Goal: Task Accomplishment & Management: Manage account settings

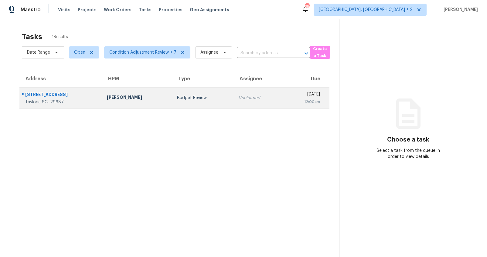
click at [59, 94] on div "427 Fairhaven Dr" at bounding box center [61, 96] width 72 height 8
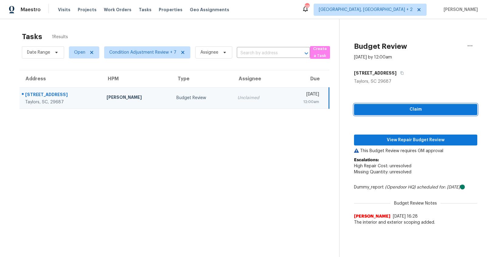
click at [393, 109] on span "Claim" at bounding box center [415, 110] width 113 height 8
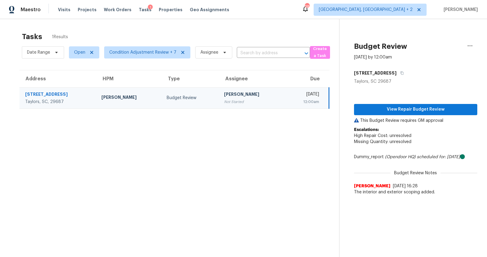
click at [400, 97] on div "View Repair Budget Review This Budget Review requires GM approval Escalations: …" at bounding box center [415, 142] width 123 height 114
click at [399, 103] on div "View Repair Budget Review This Budget Review requires GM approval Escalations: …" at bounding box center [415, 142] width 123 height 114
click at [399, 107] on span "View Repair Budget Review" at bounding box center [415, 110] width 113 height 8
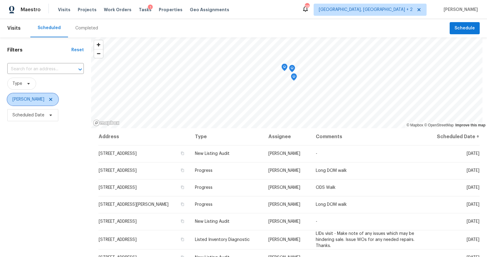
click at [48, 98] on icon at bounding box center [50, 99] width 5 height 5
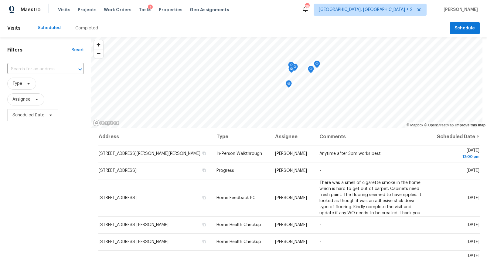
click at [79, 25] on div "Completed" at bounding box center [86, 28] width 23 height 6
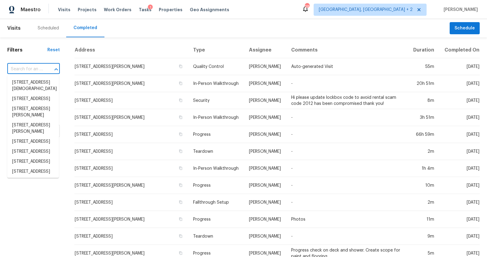
click at [28, 67] on input "text" at bounding box center [24, 69] width 35 height 9
paste input "427 Fairhaven Dr, Taylors, SC 29687"
type input "427 Fairhaven Dr, Taylors, SC 29687"
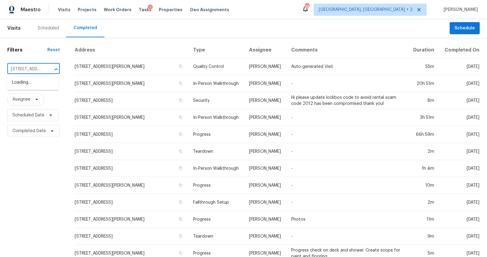
scroll to position [0, 39]
click at [26, 84] on li "427 Fairhaven Dr, Taylors, SC 29687" at bounding box center [33, 83] width 52 height 10
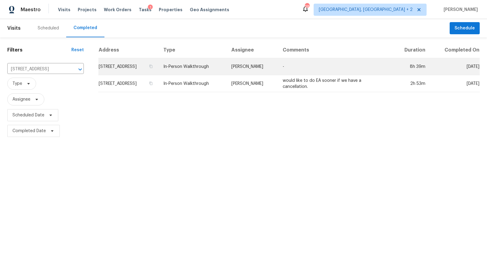
click at [158, 69] on td "427 Fairhaven Dr, Taylors, SC 29687" at bounding box center [128, 66] width 60 height 17
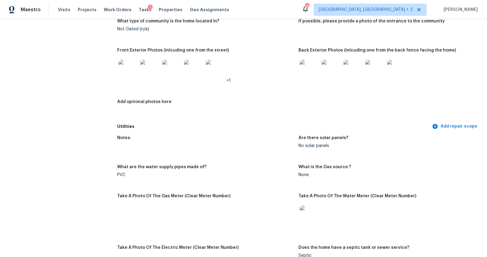
scroll to position [310, 0]
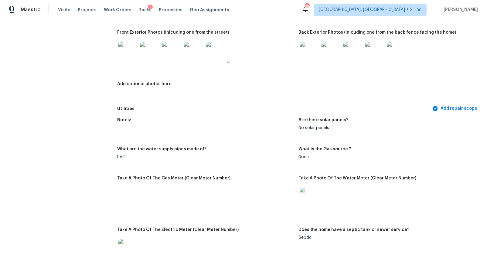
click at [129, 60] on img at bounding box center [127, 51] width 19 height 19
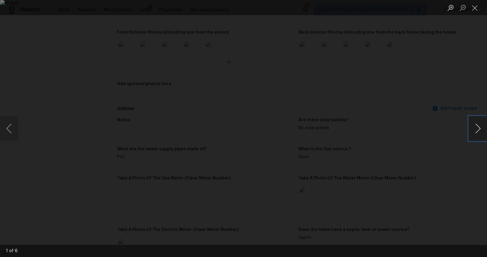
click at [476, 123] on button "Next image" at bounding box center [477, 128] width 18 height 24
click at [475, 123] on button "Next image" at bounding box center [477, 128] width 18 height 24
click at [476, 123] on button "Next image" at bounding box center [477, 128] width 18 height 24
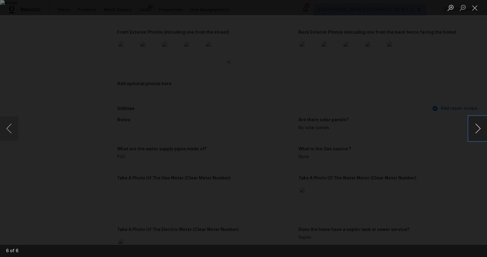
click at [476, 123] on button "Next image" at bounding box center [477, 128] width 18 height 24
click at [440, 139] on div "Lightbox" at bounding box center [243, 128] width 487 height 257
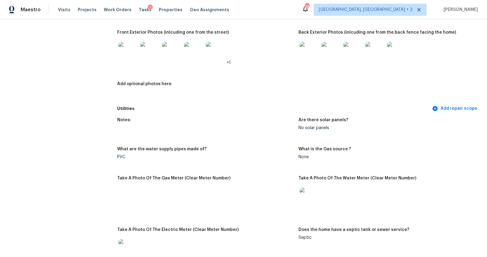
click at [301, 56] on img at bounding box center [308, 51] width 19 height 19
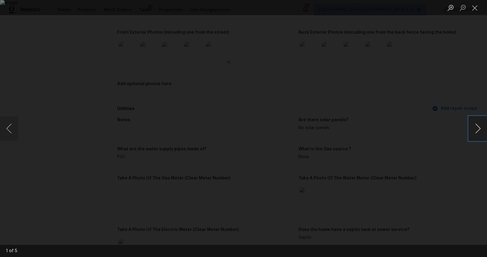
click at [471, 122] on button "Next image" at bounding box center [477, 128] width 18 height 24
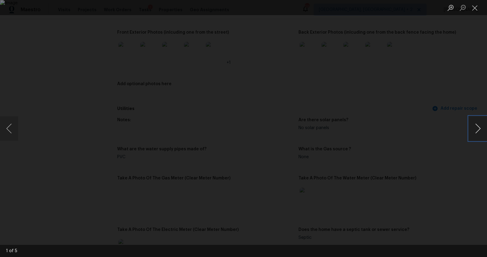
click at [471, 122] on button "Next image" at bounding box center [477, 128] width 18 height 24
click at [439, 117] on div "Lightbox" at bounding box center [243, 128] width 487 height 257
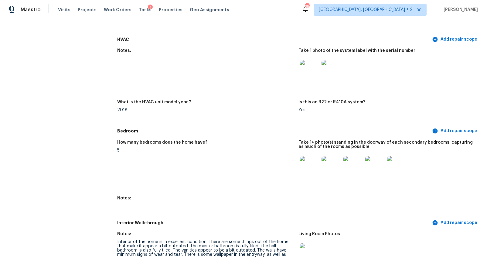
scroll to position [576, 0]
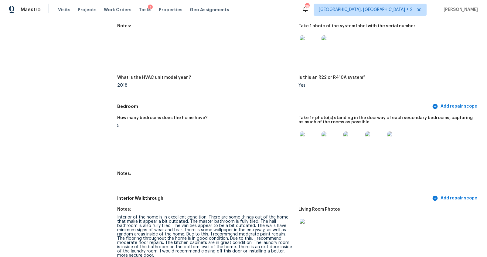
click at [313, 142] on img at bounding box center [308, 141] width 19 height 19
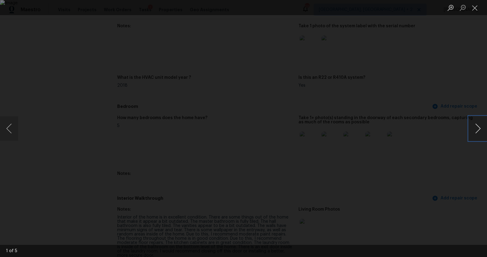
click at [477, 122] on button "Next image" at bounding box center [477, 128] width 18 height 24
click at [476, 127] on button "Next image" at bounding box center [477, 128] width 18 height 24
click at [431, 150] on div "Lightbox" at bounding box center [243, 128] width 487 height 257
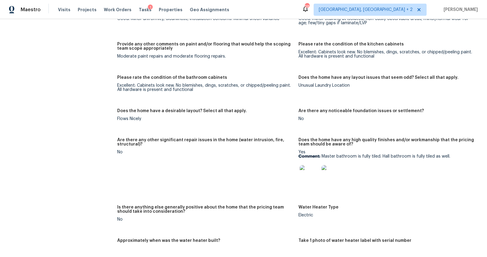
scroll to position [1011, 0]
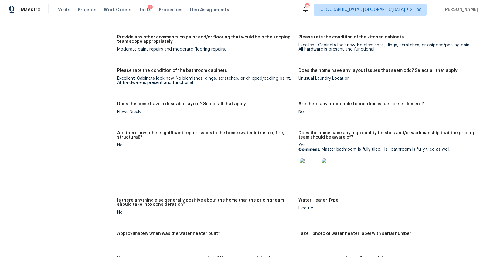
click at [304, 174] on img at bounding box center [308, 167] width 19 height 19
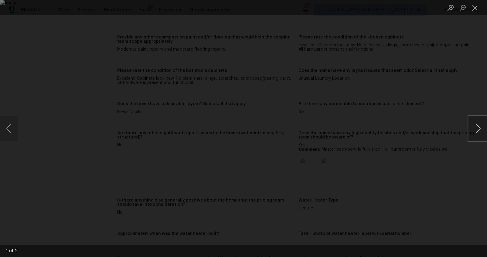
click at [477, 127] on button "Next image" at bounding box center [477, 128] width 18 height 24
click at [462, 187] on div "Lightbox" at bounding box center [243, 128] width 487 height 257
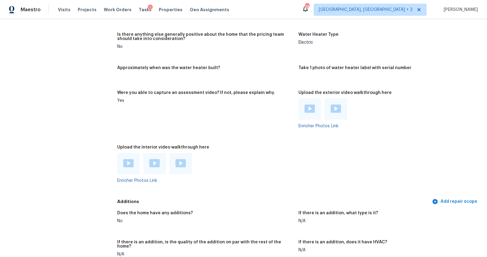
scroll to position [1175, 0]
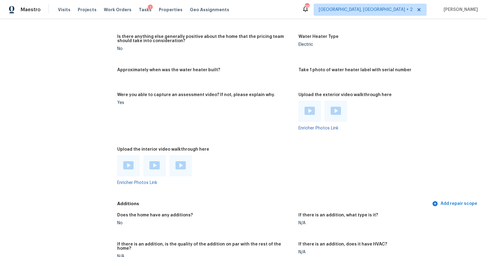
click at [308, 107] on img at bounding box center [309, 111] width 10 height 8
click at [327, 114] on div at bounding box center [335, 111] width 22 height 21
click at [334, 110] on img at bounding box center [335, 111] width 10 height 8
click at [132, 167] on img at bounding box center [128, 165] width 10 height 8
click at [149, 163] on img at bounding box center [154, 165] width 10 height 8
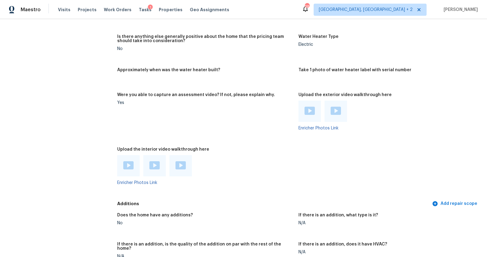
click at [176, 166] on img at bounding box center [180, 165] width 10 height 8
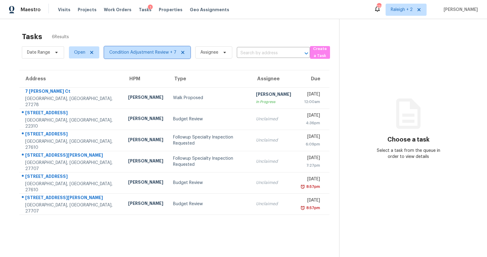
click at [121, 52] on span "Condition Adjustment Review + 7" at bounding box center [142, 52] width 67 height 6
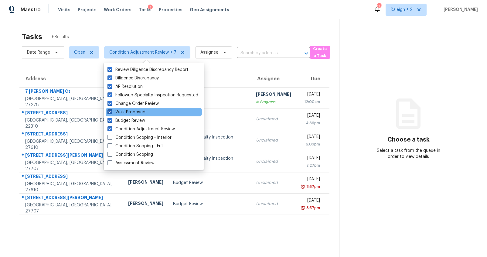
click at [110, 111] on span at bounding box center [109, 112] width 5 height 5
click at [110, 111] on input "Walk Proposed" at bounding box center [109, 111] width 4 height 4
checkbox input "false"
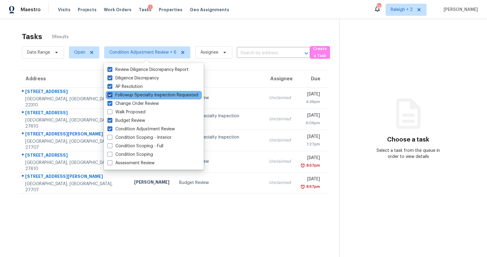
click at [109, 94] on span at bounding box center [109, 95] width 5 height 5
click at [109, 94] on input "Followup Specialty Inspection Requested" at bounding box center [109, 94] width 4 height 4
checkbox input "false"
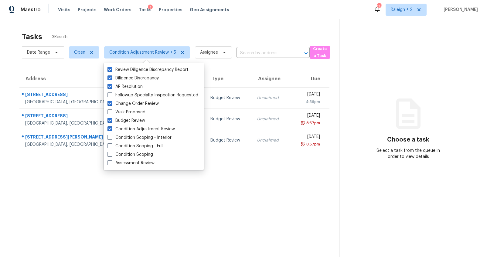
click at [10, 47] on section "Tasks 3 Results Date Range Open Condition Adjustment Review + 5 Assignee ​ Crea…" at bounding box center [174, 153] width 329 height 248
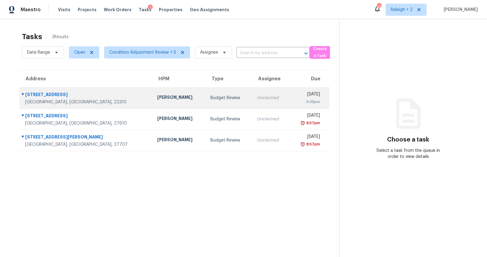
click at [101, 99] on div "Alexandria, VA, 22310" at bounding box center [86, 102] width 122 height 6
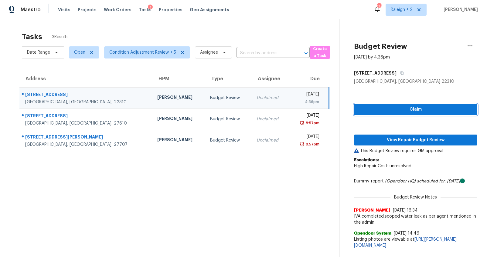
click at [382, 106] on span "Claim" at bounding box center [415, 110] width 113 height 8
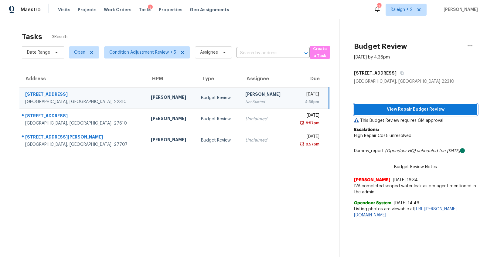
click at [389, 109] on span "View Repair Budget Review" at bounding box center [415, 110] width 113 height 8
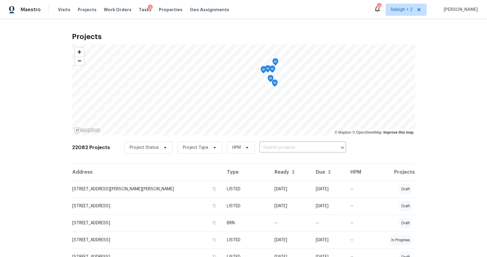
click at [62, 9] on span "Visits" at bounding box center [64, 10] width 12 height 6
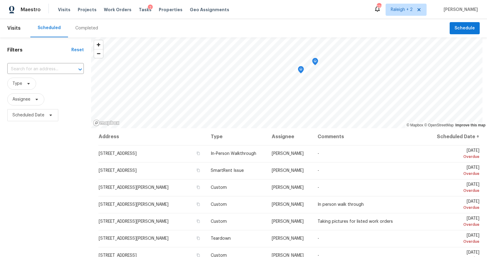
click at [83, 31] on div "Completed" at bounding box center [86, 28] width 23 height 6
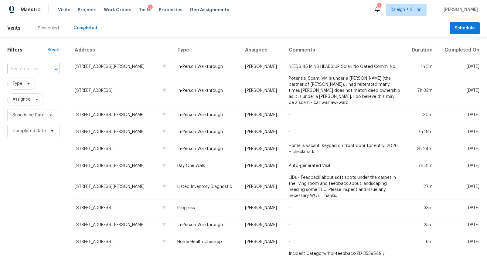
click at [34, 71] on input "text" at bounding box center [24, 69] width 35 height 9
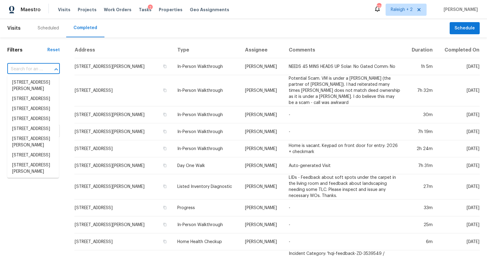
paste input "4103 Ivanhoe Ln, Alexandria, VA 22310"
type input "4103 Ivanhoe Ln, Alexandria, VA 22310"
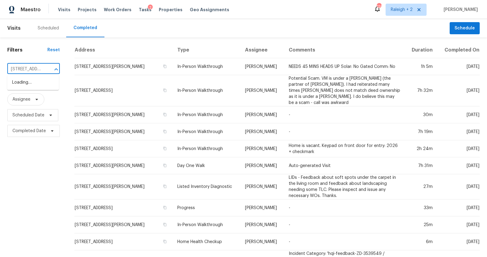
scroll to position [0, 46]
click at [33, 78] on li "[STREET_ADDRESS]" at bounding box center [33, 83] width 52 height 10
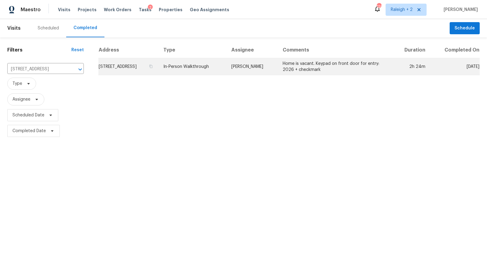
click at [133, 67] on td "4103 Ivanhoe Ln, Alexandria, VA 22310" at bounding box center [128, 66] width 60 height 17
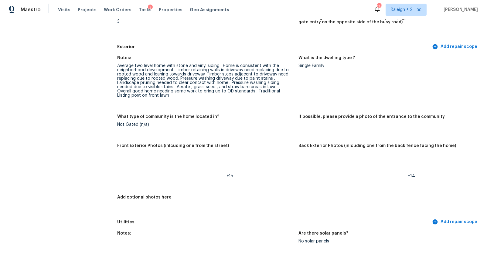
scroll to position [196, 0]
click at [130, 162] on img at bounding box center [127, 165] width 19 height 19
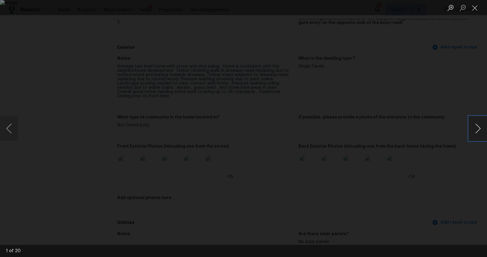
click at [479, 128] on button "Next image" at bounding box center [477, 128] width 18 height 24
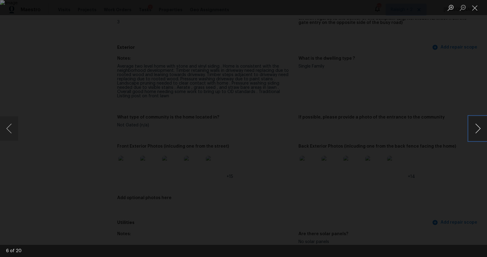
click at [479, 128] on button "Next image" at bounding box center [477, 128] width 18 height 24
click at [8, 129] on button "Previous image" at bounding box center [9, 128] width 18 height 24
click at [473, 128] on button "Next image" at bounding box center [477, 128] width 18 height 24
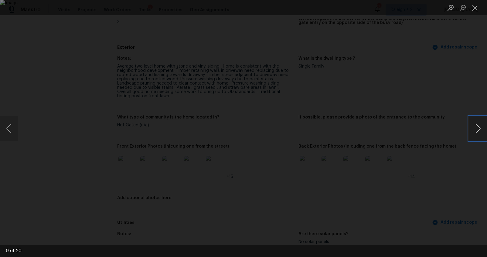
click at [473, 128] on button "Next image" at bounding box center [477, 128] width 18 height 24
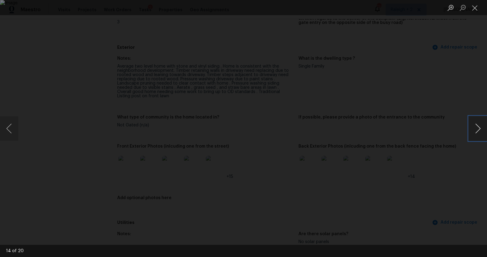
click at [473, 128] on button "Next image" at bounding box center [477, 128] width 18 height 24
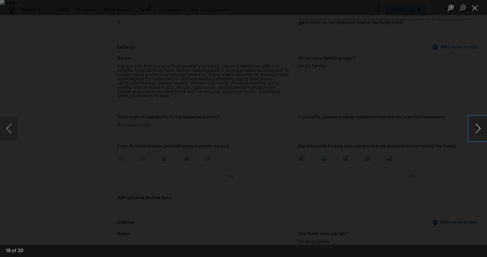
click at [473, 128] on button "Next image" at bounding box center [477, 128] width 18 height 24
click at [444, 173] on div "Lightbox" at bounding box center [243, 128] width 487 height 257
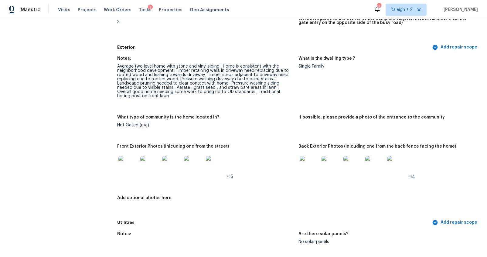
click at [309, 160] on img at bounding box center [308, 165] width 19 height 19
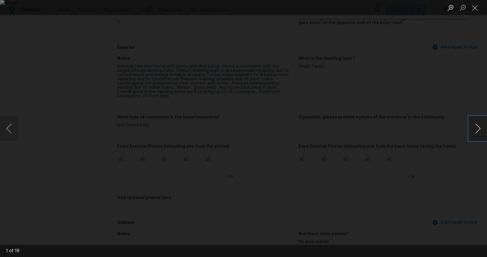
click at [474, 126] on button "Next image" at bounding box center [477, 128] width 18 height 24
click at [476, 128] on button "Next image" at bounding box center [477, 128] width 18 height 24
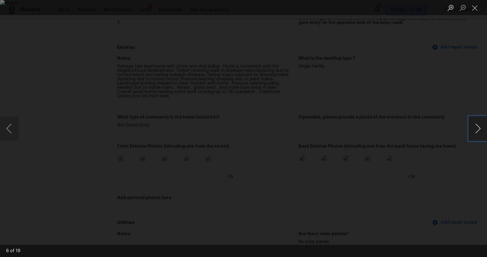
click at [476, 128] on button "Next image" at bounding box center [477, 128] width 18 height 24
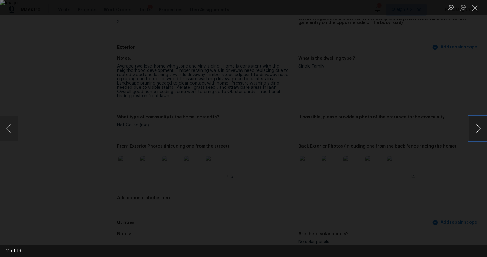
click at [476, 128] on button "Next image" at bounding box center [477, 128] width 18 height 24
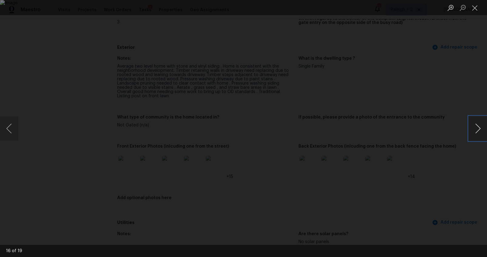
click at [476, 128] on button "Next image" at bounding box center [477, 128] width 18 height 24
click at [452, 151] on div "Lightbox" at bounding box center [243, 128] width 487 height 257
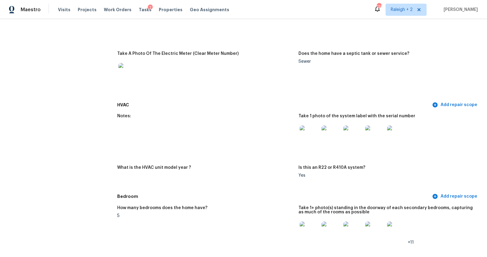
scroll to position [492, 0]
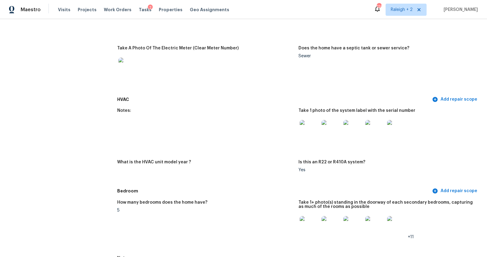
click at [332, 135] on img at bounding box center [330, 129] width 19 height 19
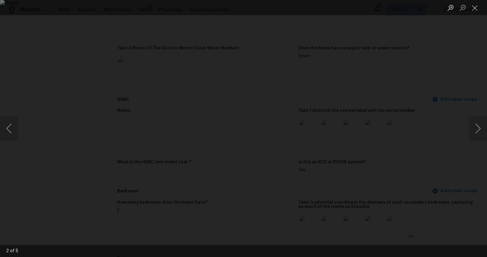
click at [465, 174] on div "Lightbox" at bounding box center [243, 128] width 487 height 257
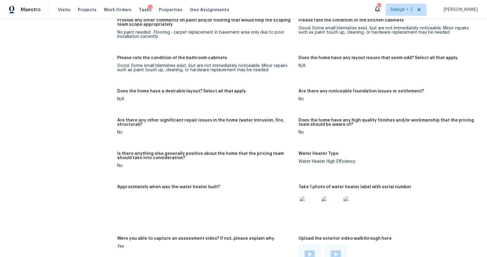
scroll to position [1133, 0]
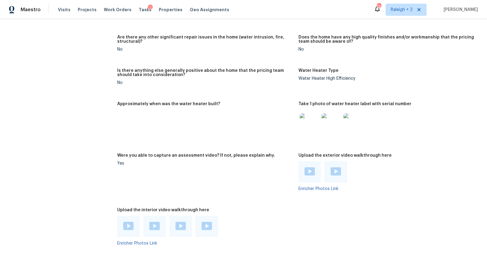
click at [306, 171] on img at bounding box center [309, 171] width 10 height 8
click at [331, 167] on div at bounding box center [335, 171] width 22 height 21
click at [331, 169] on img at bounding box center [335, 171] width 10 height 8
click at [124, 224] on img at bounding box center [128, 226] width 10 height 8
click at [155, 227] on img at bounding box center [154, 226] width 10 height 8
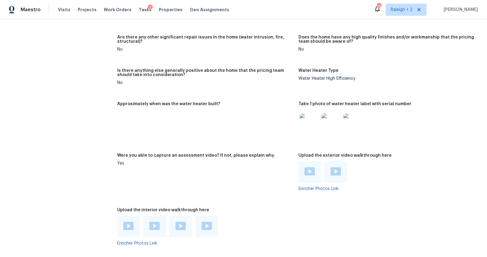
click at [181, 223] on img at bounding box center [180, 226] width 10 height 8
click at [206, 223] on img at bounding box center [206, 226] width 10 height 8
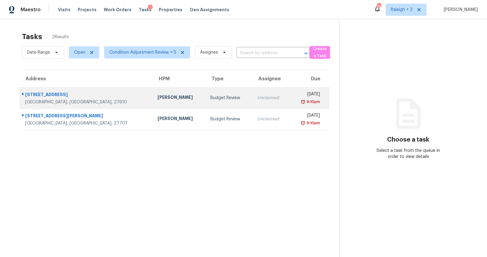
click at [77, 97] on div "6830 Paint Rock Ln" at bounding box center [86, 96] width 123 height 8
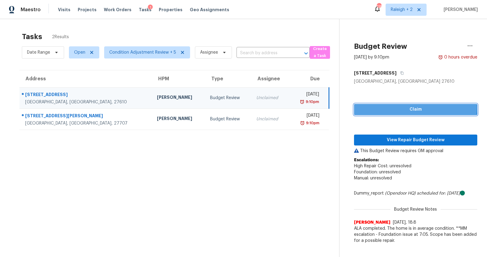
click at [405, 108] on span "Claim" at bounding box center [415, 110] width 113 height 8
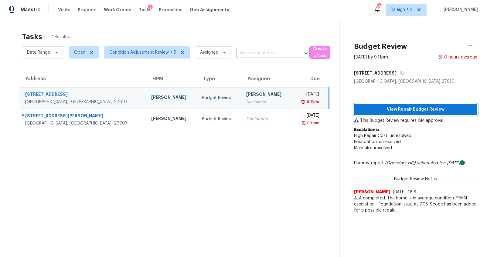
click at [412, 109] on span "View Repair Budget Review" at bounding box center [415, 110] width 113 height 8
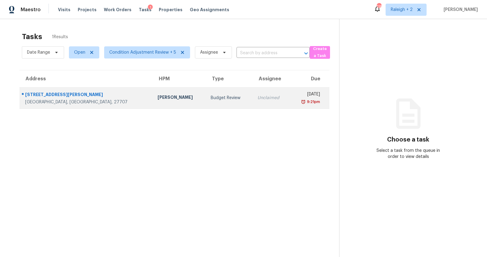
click at [89, 102] on div "[GEOGRAPHIC_DATA], [GEOGRAPHIC_DATA], 27707" at bounding box center [86, 102] width 123 height 6
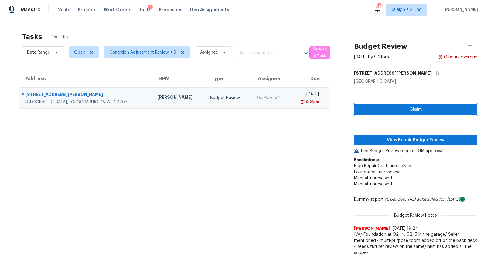
click at [413, 111] on span "Claim" at bounding box center [415, 110] width 113 height 8
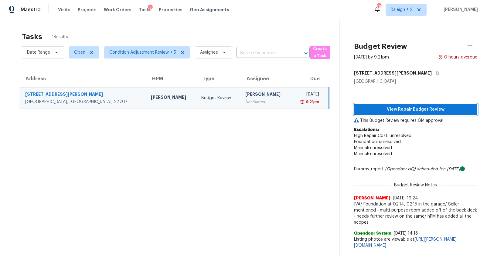
click at [402, 107] on span "View Repair Budget Review" at bounding box center [415, 110] width 113 height 8
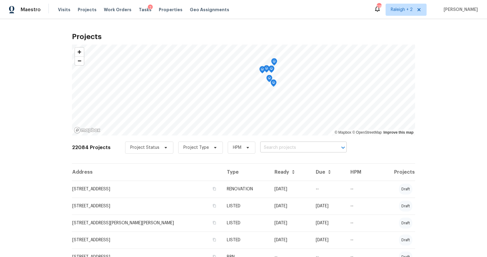
click at [261, 147] on input "text" at bounding box center [294, 147] width 69 height 9
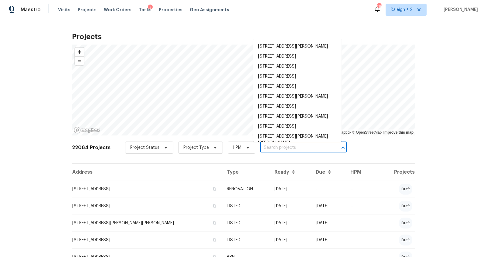
paste input "1311 Martin Luther King Pkwy, Durham, NC 27707"
type input "1311 Martin Luther King Pkwy, Durham, NC 27707"
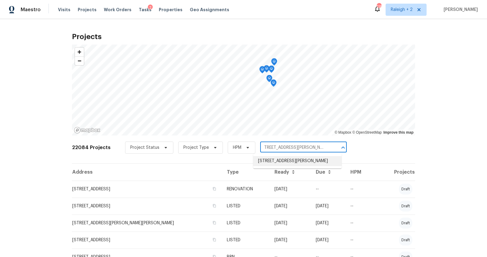
click at [272, 162] on li "1311 Martin Luther King Pkwy, Durham, NC 27707" at bounding box center [297, 161] width 88 height 10
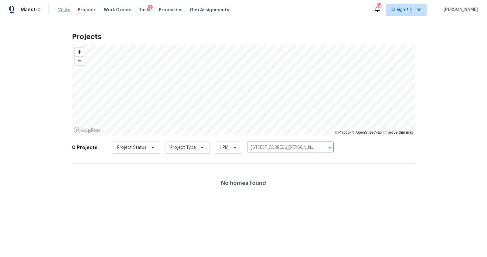
click at [61, 10] on span "Visits" at bounding box center [64, 10] width 12 height 6
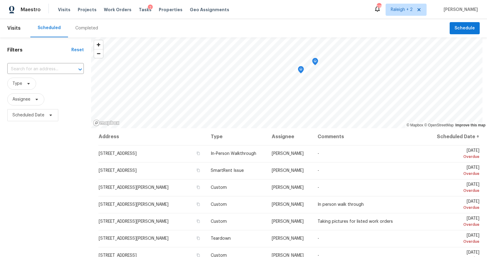
click at [79, 28] on div "Completed" at bounding box center [86, 28] width 23 height 6
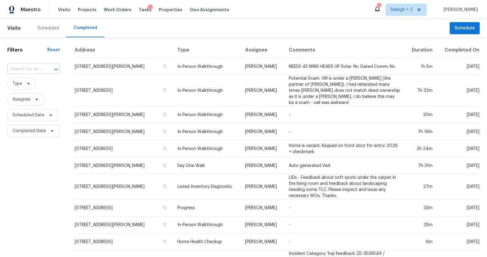
click at [50, 68] on div at bounding box center [52, 69] width 16 height 8
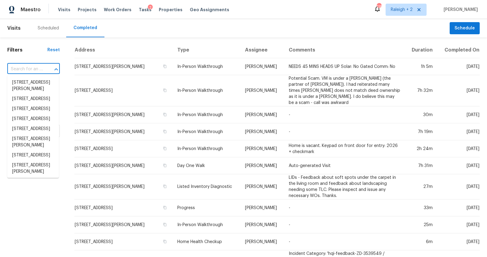
paste input "1311 Martin Luther King Pkwy, Durham, NC 27707"
type input "1311 Martin Luther King Pkwy, Durham, NC 27707"
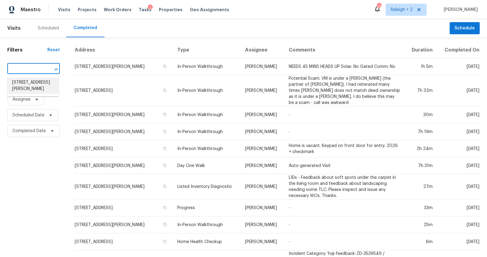
click at [48, 83] on li "1311 Martin Luther King Pkwy, Durham, NC 27707" at bounding box center [33, 86] width 52 height 16
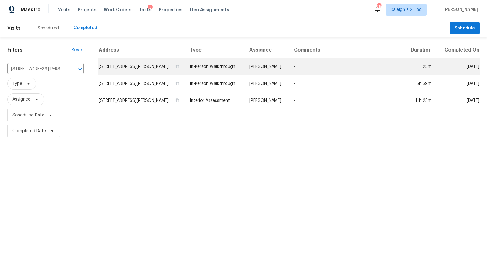
click at [157, 72] on td "1311 Martin Luther King Pkwy, Durham, NC 27707" at bounding box center [141, 66] width 86 height 17
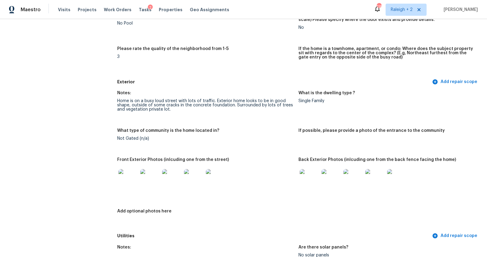
scroll to position [188, 0]
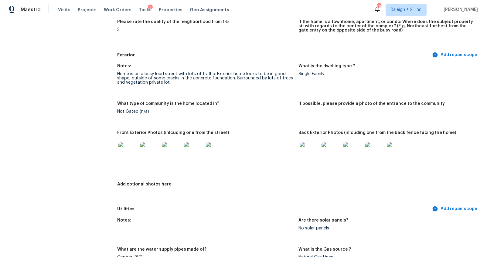
click at [121, 155] on img at bounding box center [127, 151] width 19 height 19
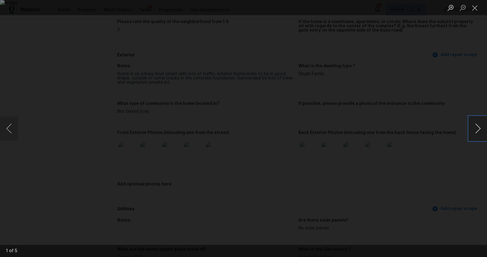
click at [474, 129] on button "Next image" at bounding box center [477, 128] width 18 height 24
click at [474, 126] on button "Next image" at bounding box center [477, 128] width 18 height 24
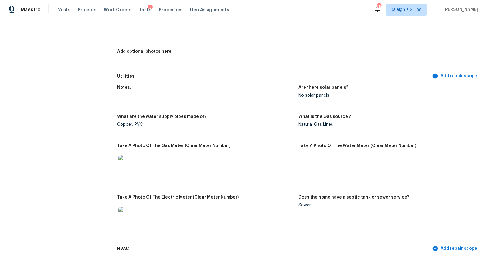
scroll to position [310, 0]
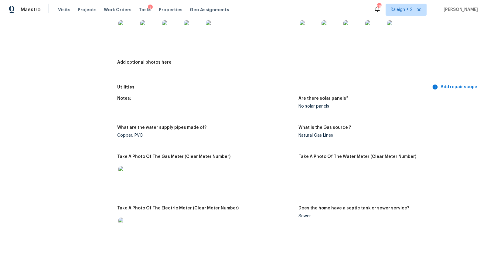
click at [316, 32] on div at bounding box center [309, 30] width 22 height 27
click at [309, 37] on img at bounding box center [308, 29] width 19 height 19
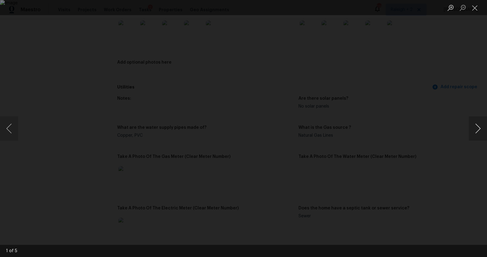
drag, startPoint x: 467, startPoint y: 122, endPoint x: 473, endPoint y: 127, distance: 8.4
click at [467, 122] on div "Lightbox" at bounding box center [243, 128] width 487 height 257
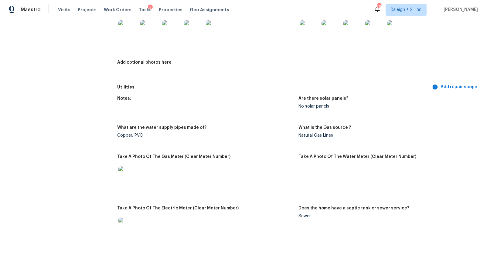
click at [330, 32] on img at bounding box center [330, 29] width 19 height 19
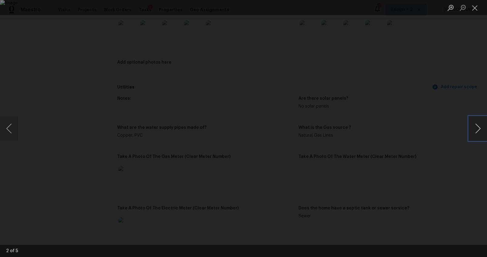
click at [476, 129] on button "Next image" at bounding box center [477, 128] width 18 height 24
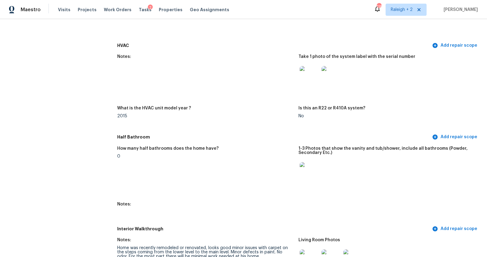
scroll to position [484, 0]
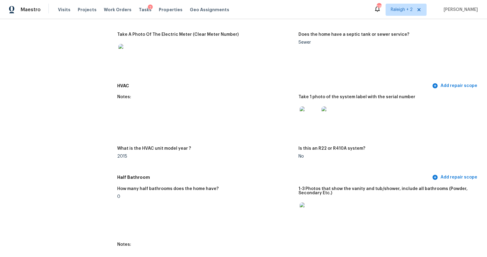
click at [303, 120] on img at bounding box center [308, 115] width 19 height 19
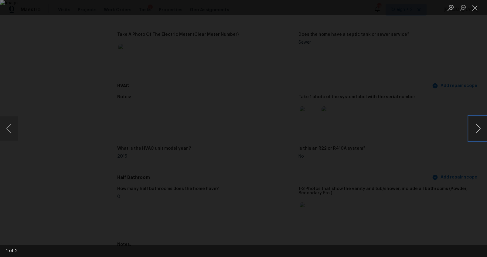
click at [475, 129] on button "Next image" at bounding box center [477, 128] width 18 height 24
click at [450, 170] on div "Lightbox" at bounding box center [243, 128] width 487 height 257
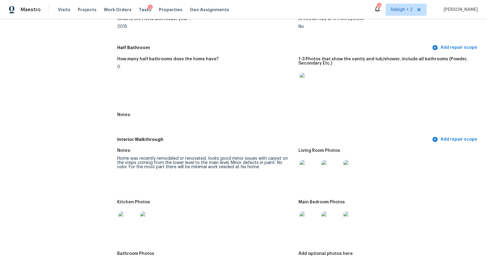
scroll to position [644, 0]
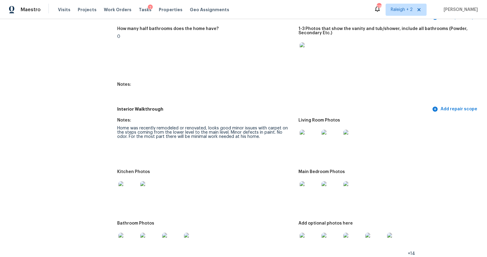
click at [305, 137] on img at bounding box center [308, 139] width 19 height 19
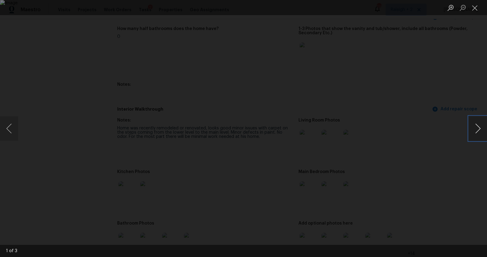
click at [473, 129] on button "Next image" at bounding box center [477, 128] width 18 height 24
click at [472, 129] on button "Next image" at bounding box center [477, 128] width 18 height 24
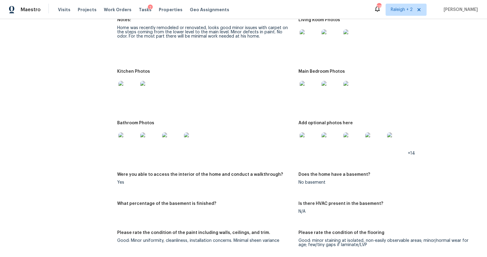
scroll to position [749, 0]
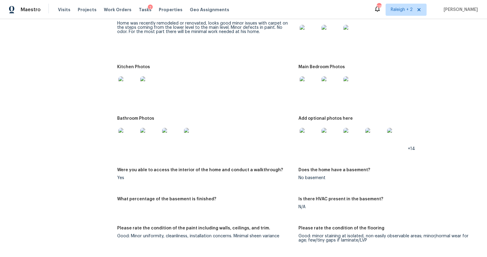
click at [312, 141] on img at bounding box center [308, 137] width 19 height 19
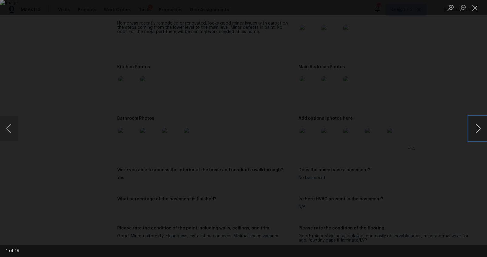
click at [474, 130] on button "Next image" at bounding box center [477, 128] width 18 height 24
click at [447, 172] on div "Lightbox" at bounding box center [243, 128] width 487 height 257
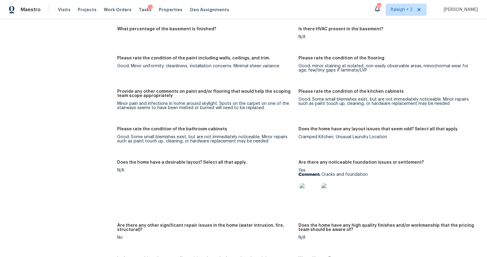
scroll to position [987, 0]
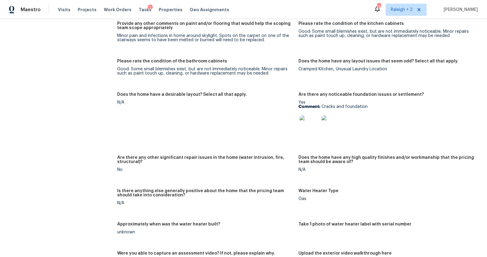
click at [308, 127] on img at bounding box center [308, 125] width 19 height 19
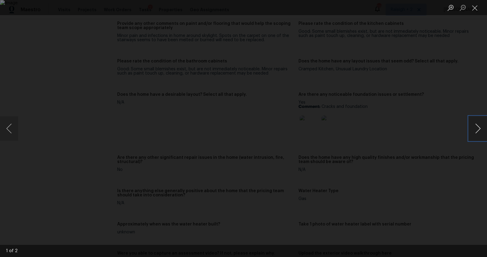
click at [475, 130] on button "Next image" at bounding box center [477, 128] width 18 height 24
click at [463, 161] on div "Lightbox" at bounding box center [243, 128] width 487 height 257
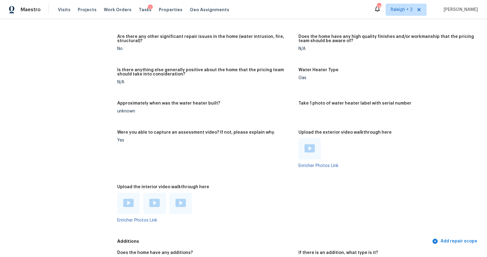
scroll to position [1147, 0]
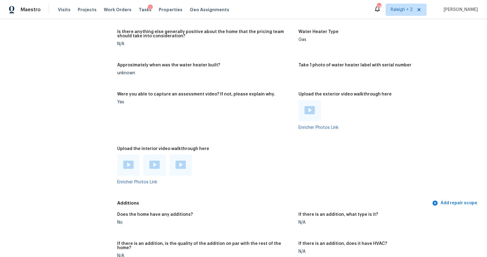
click at [313, 109] on div at bounding box center [309, 110] width 22 height 21
click at [305, 110] on img at bounding box center [309, 110] width 10 height 8
click at [127, 168] on img at bounding box center [128, 165] width 10 height 8
click at [152, 160] on div at bounding box center [154, 165] width 22 height 21
click at [153, 164] on img at bounding box center [154, 165] width 10 height 8
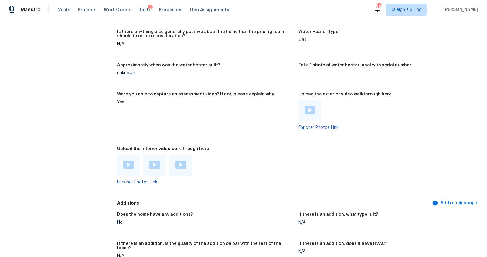
click at [182, 163] on img at bounding box center [180, 165] width 10 height 8
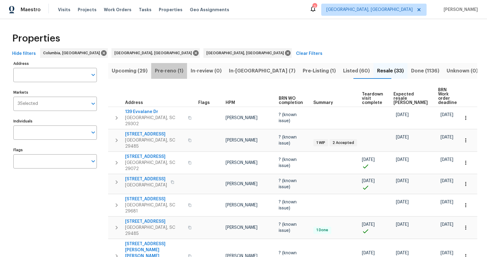
click at [169, 74] on span "Pre-reno (1)" at bounding box center [169, 71] width 29 height 8
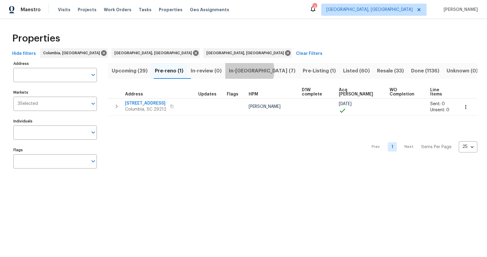
click at [255, 70] on span "In-[GEOGRAPHIC_DATA] (7)" at bounding box center [262, 71] width 66 height 8
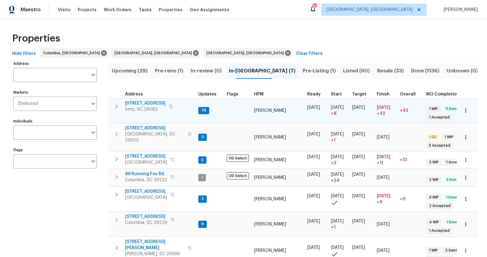
click at [143, 102] on span "[STREET_ADDRESS]" at bounding box center [145, 103] width 40 height 6
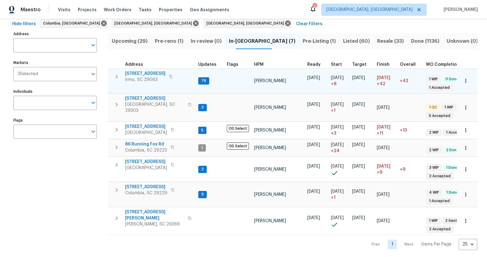
scroll to position [35, 0]
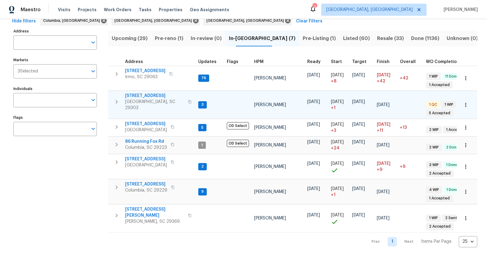
click at [144, 93] on span "[STREET_ADDRESS]" at bounding box center [154, 96] width 59 height 6
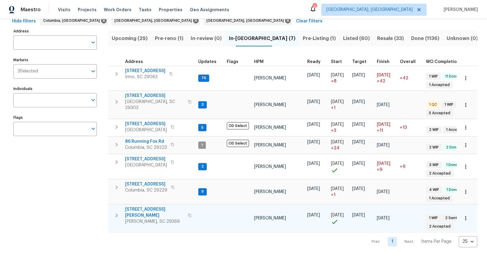
click at [152, 207] on span "[STREET_ADDRESS][PERSON_NAME]" at bounding box center [154, 213] width 59 height 12
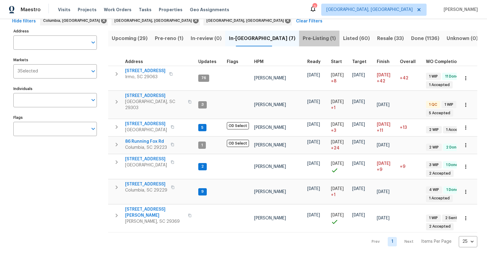
click at [302, 38] on span "Pre-Listing (1)" at bounding box center [318, 38] width 33 height 8
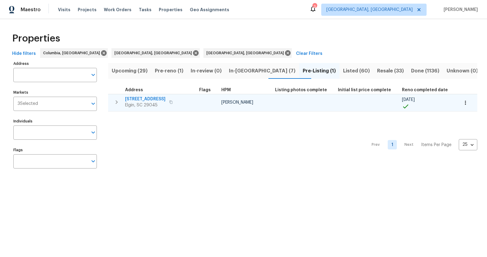
click at [141, 99] on span "[STREET_ADDRESS]" at bounding box center [145, 99] width 40 height 6
click at [148, 100] on span "[STREET_ADDRESS]" at bounding box center [145, 99] width 40 height 6
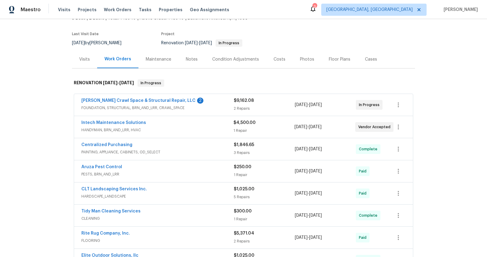
scroll to position [41, 0]
click at [151, 101] on link "Falcone Crawl Space & Structural Repair, LLC" at bounding box center [138, 101] width 114 height 4
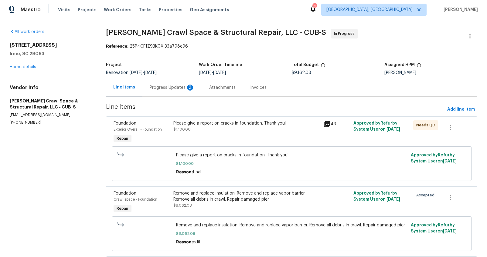
click at [156, 89] on div "Progress Updates 2" at bounding box center [172, 88] width 45 height 6
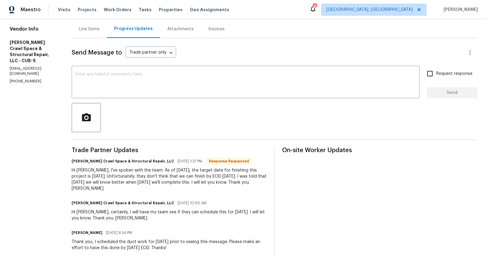
scroll to position [97, 0]
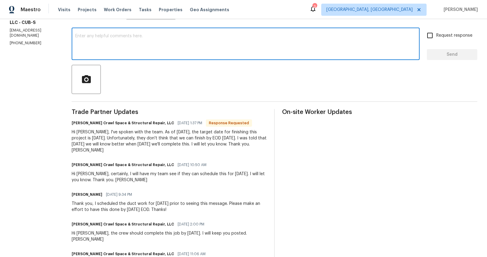
click at [173, 50] on textarea at bounding box center [245, 44] width 340 height 21
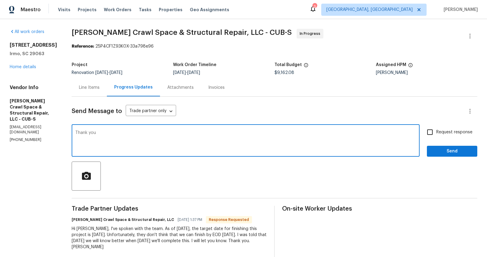
type textarea "Thank you"
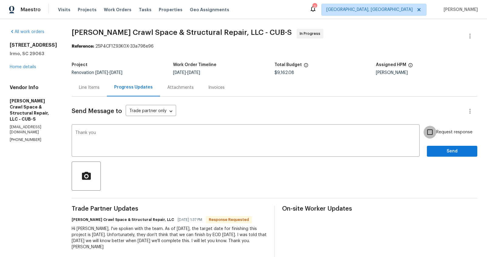
click at [427, 133] on input "Request response" at bounding box center [429, 132] width 13 height 13
checkbox input "true"
click at [439, 154] on span "Send" at bounding box center [451, 152] width 41 height 8
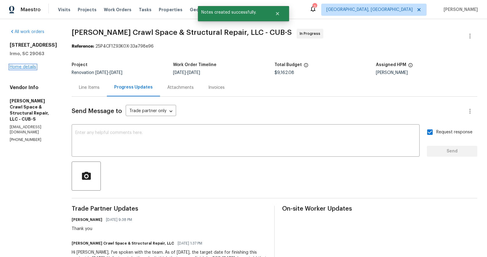
click at [31, 67] on link "Home details" at bounding box center [23, 67] width 26 height 4
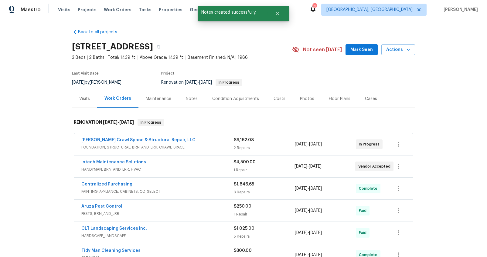
scroll to position [32, 0]
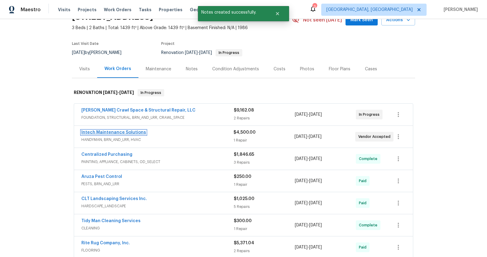
click at [107, 133] on link "Intech Maintenance Solutions" at bounding box center [113, 132] width 65 height 4
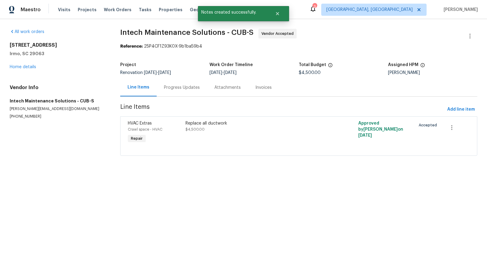
click at [171, 93] on div "Progress Updates" at bounding box center [182, 88] width 50 height 18
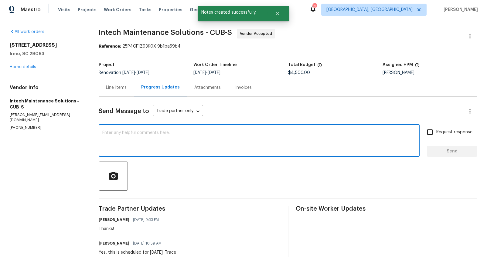
click at [146, 139] on textarea at bounding box center [258, 141] width 313 height 21
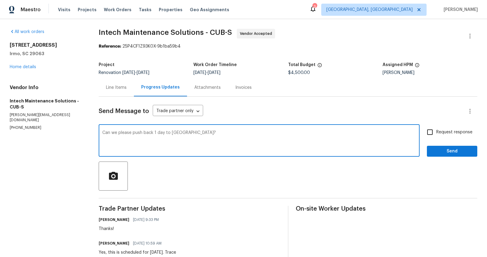
type textarea "Can we please push back 1 day to Thurday?"
click at [437, 130] on span "Request response" at bounding box center [454, 132] width 36 height 6
click at [436, 130] on input "Request response" at bounding box center [429, 132] width 13 height 13
checkbox input "true"
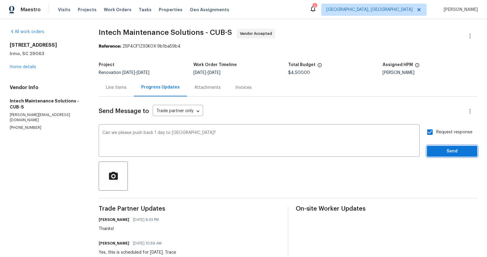
click at [436, 149] on span "Send" at bounding box center [451, 152] width 41 height 8
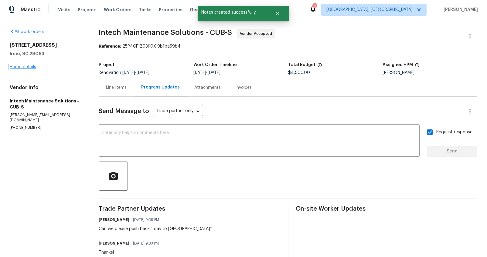
click at [32, 67] on link "Home details" at bounding box center [23, 67] width 26 height 4
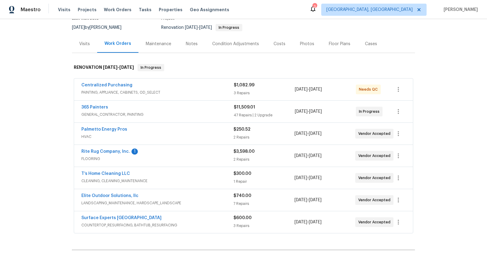
scroll to position [64, 0]
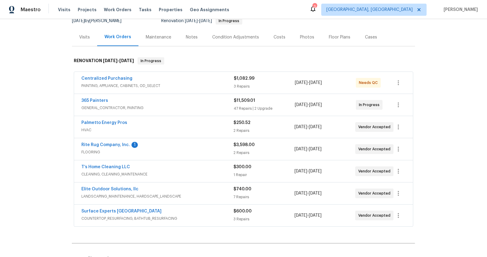
click at [176, 90] on div "Centralized Purchasing PAINTING, APPLIANCE, CABINETS, OD_SELECT $1,082.99 3 Rep…" at bounding box center [243, 83] width 339 height 22
click at [179, 84] on span "PAINTING, APPLIANCE, CABINETS, OD_SELECT" at bounding box center [157, 86] width 152 height 6
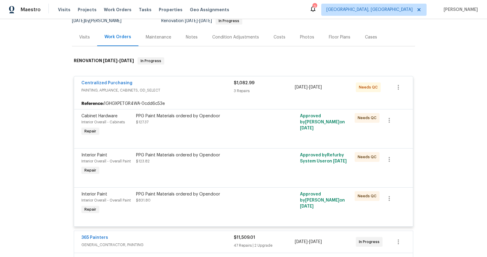
click at [179, 84] on div "Centralized Purchasing" at bounding box center [157, 83] width 152 height 7
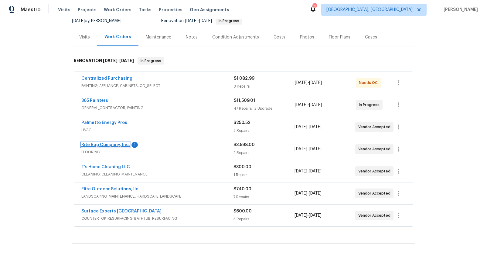
click at [118, 143] on link "Rite Rug Company, Inc." at bounding box center [105, 145] width 49 height 4
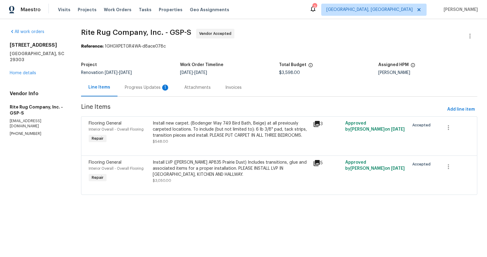
click at [162, 90] on div "1" at bounding box center [165, 88] width 6 height 6
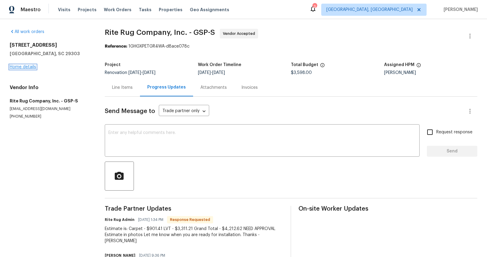
click at [15, 67] on link "Home details" at bounding box center [23, 67] width 26 height 4
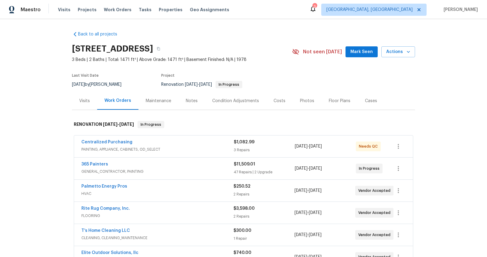
scroll to position [74, 0]
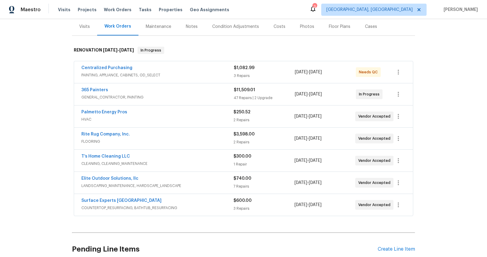
click at [273, 28] on div "Costs" at bounding box center [279, 27] width 12 height 6
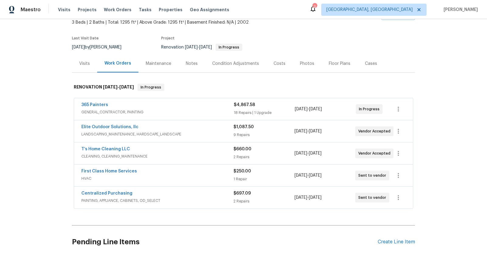
scroll to position [51, 0]
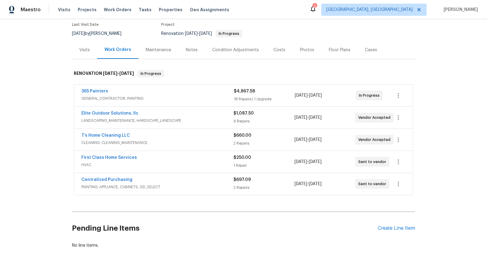
click at [282, 52] on div "Costs" at bounding box center [279, 50] width 26 height 18
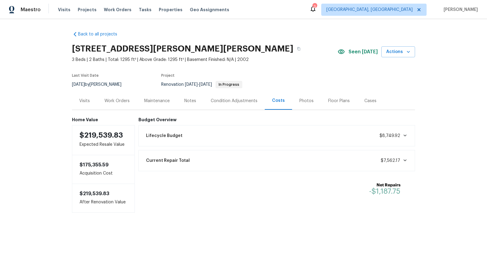
click at [120, 98] on div "Work Orders" at bounding box center [116, 101] width 25 height 6
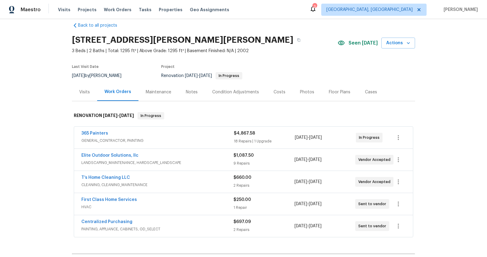
scroll to position [34, 0]
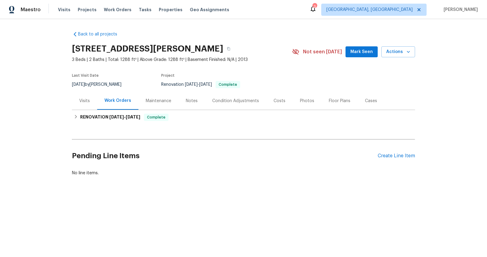
click at [278, 104] on div "Costs" at bounding box center [279, 101] width 26 height 18
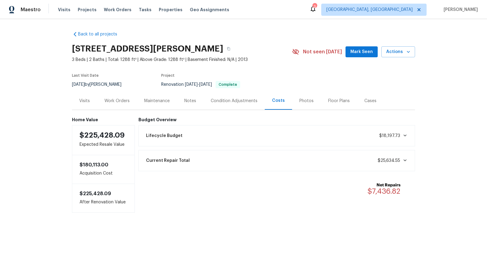
click at [301, 104] on div "Photos" at bounding box center [306, 101] width 29 height 18
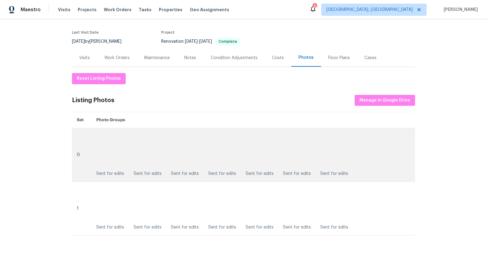
scroll to position [70, 0]
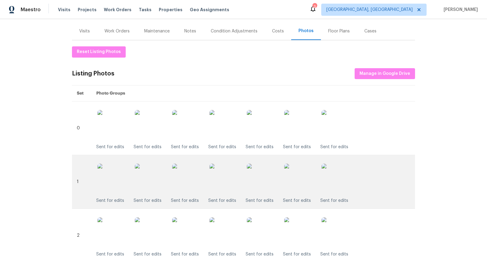
click at [223, 183] on img at bounding box center [224, 179] width 30 height 30
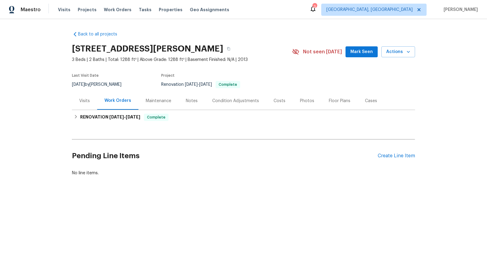
click at [302, 100] on div "Photos" at bounding box center [307, 101] width 14 height 6
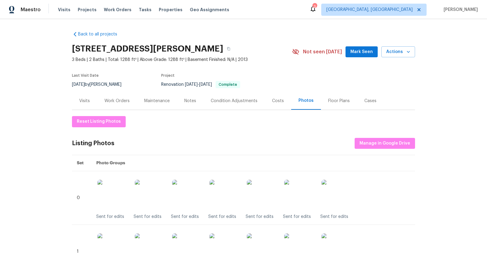
click at [272, 98] on div "Costs" at bounding box center [278, 101] width 12 height 6
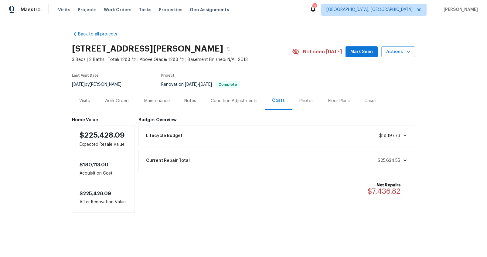
click at [125, 100] on div "Work Orders" at bounding box center [116, 101] width 25 height 6
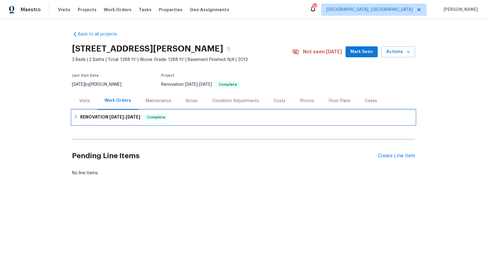
click at [129, 114] on h6 "RENOVATION 9/18/25 - 10/3/25" at bounding box center [110, 117] width 60 height 7
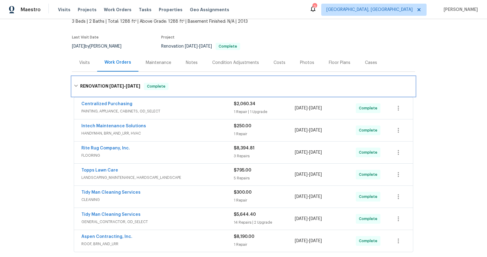
scroll to position [72, 0]
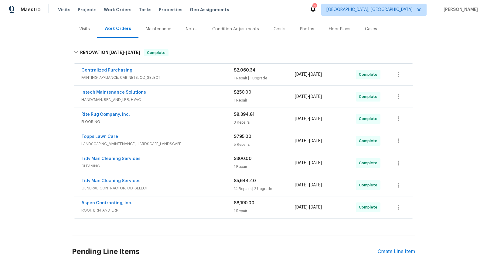
click at [264, 77] on div "1 Repair | 1 Upgrade" at bounding box center [264, 78] width 61 height 6
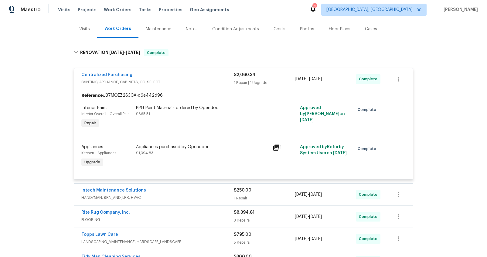
click at [262, 80] on div "1 Repair | 1 Upgrade" at bounding box center [264, 83] width 61 height 6
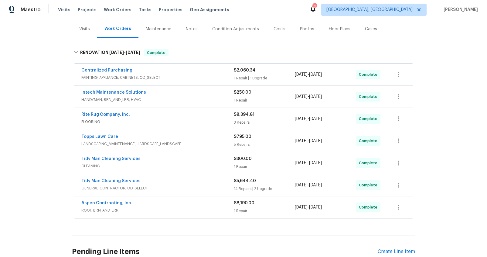
click at [224, 30] on div "Condition Adjustments" at bounding box center [235, 29] width 47 height 6
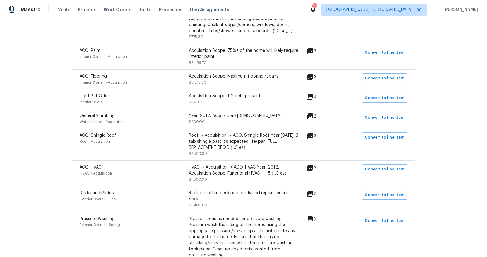
scroll to position [36, 0]
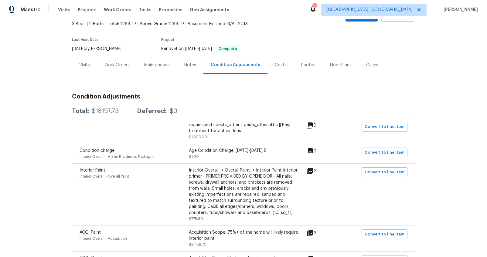
click at [120, 72] on div "Work Orders" at bounding box center [117, 65] width 40 height 18
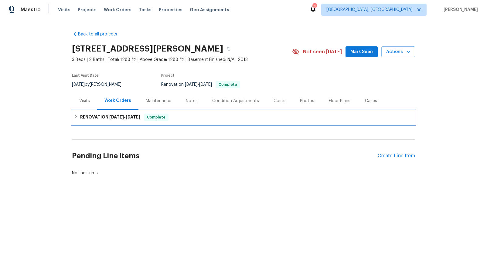
click at [111, 116] on span "9/18/25" at bounding box center [116, 117] width 15 height 4
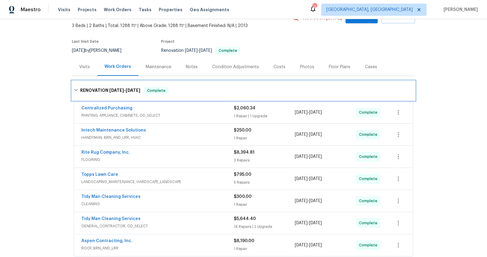
scroll to position [88, 0]
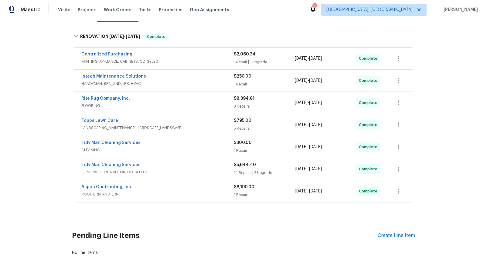
click at [220, 106] on span "FLOORING" at bounding box center [157, 106] width 152 height 6
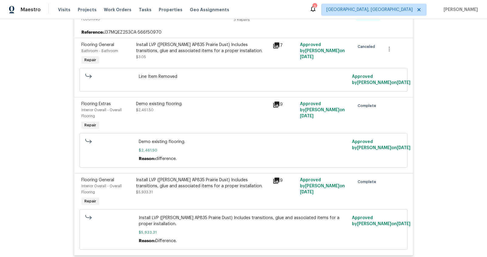
scroll to position [150, 0]
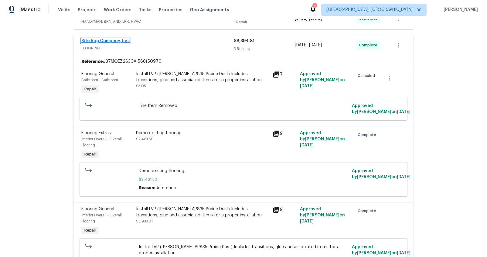
click at [112, 42] on link "Rite Rug Company, Inc." at bounding box center [105, 41] width 49 height 4
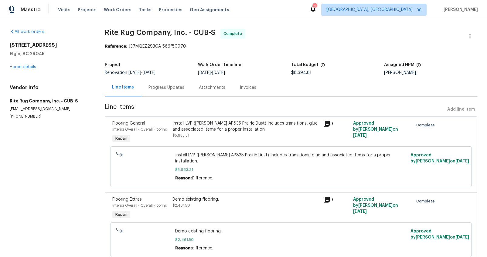
click at [171, 88] on div "Progress Updates" at bounding box center [166, 88] width 36 height 6
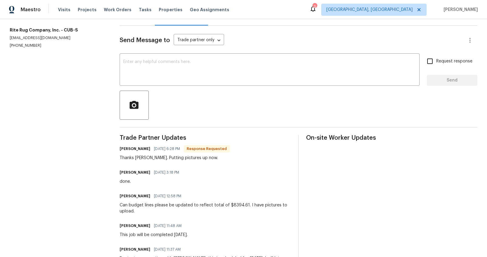
scroll to position [31, 0]
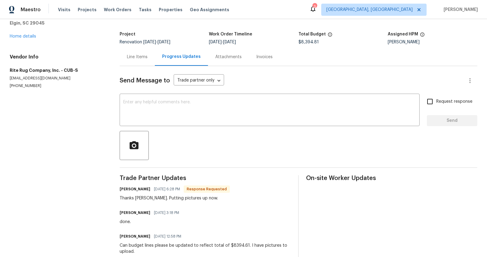
click at [139, 63] on div "Line Items" at bounding box center [137, 57] width 35 height 18
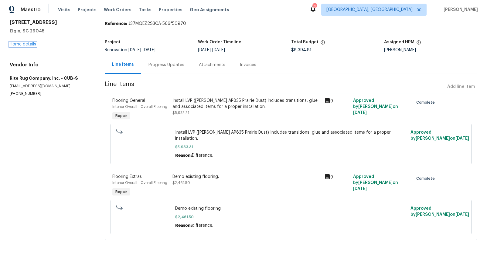
click at [20, 42] on link "Home details" at bounding box center [23, 44] width 26 height 4
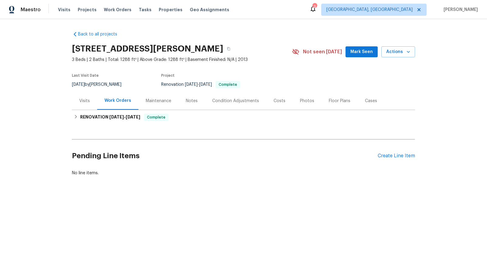
click at [231, 103] on div "Condition Adjustments" at bounding box center [235, 101] width 47 height 6
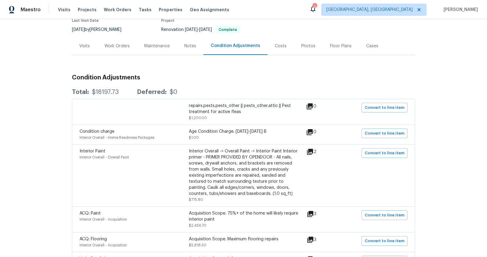
scroll to position [32, 0]
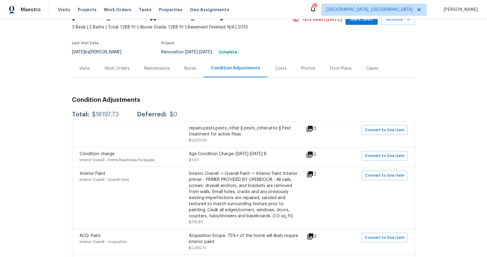
click at [104, 67] on div "Work Orders" at bounding box center [116, 69] width 25 height 6
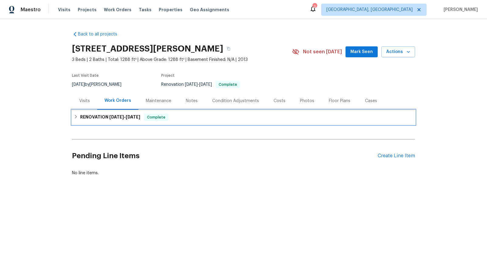
click at [96, 114] on h6 "RENOVATION 9/18/25 - 10/3/25" at bounding box center [110, 117] width 60 height 7
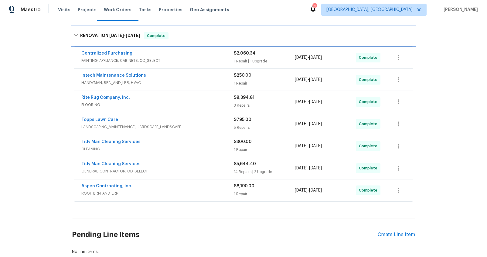
scroll to position [87, 0]
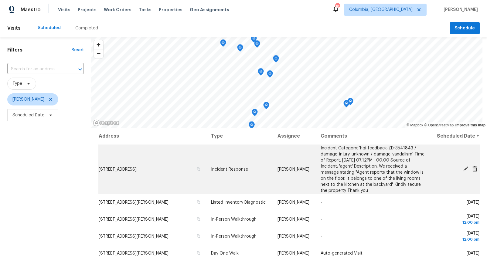
scroll to position [12, 0]
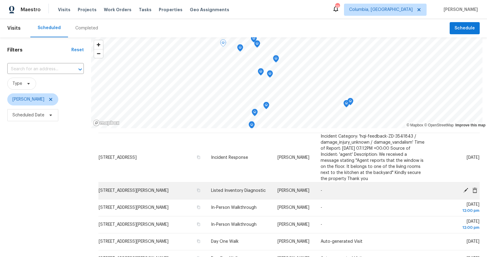
click at [472, 190] on icon at bounding box center [474, 189] width 5 height 5
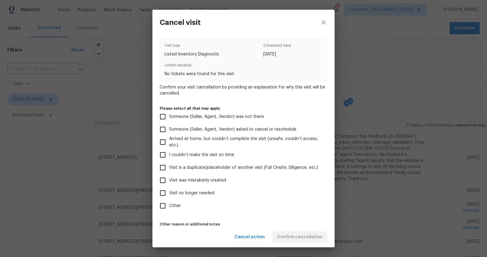
click at [160, 180] on input "Visit was mistakenly created" at bounding box center [162, 180] width 13 height 13
checkbox input "true"
click at [296, 235] on span "Confirm cancellation" at bounding box center [300, 238] width 46 height 8
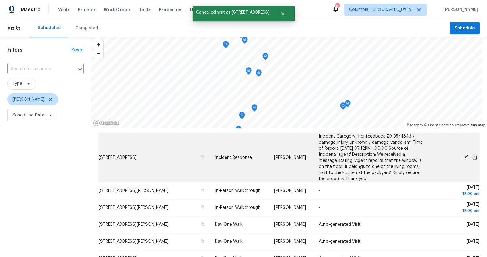
click at [463, 158] on icon at bounding box center [465, 157] width 5 height 5
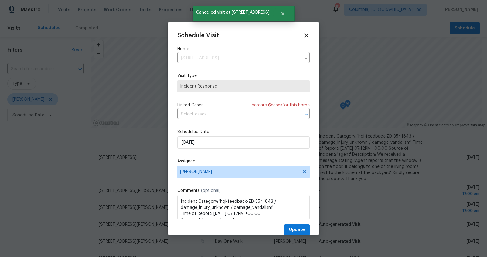
click at [198, 181] on div "Schedule Visit Home [STREET_ADDRESS] ​ Visit Type Incident Response Linked Case…" at bounding box center [243, 134] width 132 height 204
click at [200, 174] on span "[PERSON_NAME]" at bounding box center [239, 172] width 119 height 5
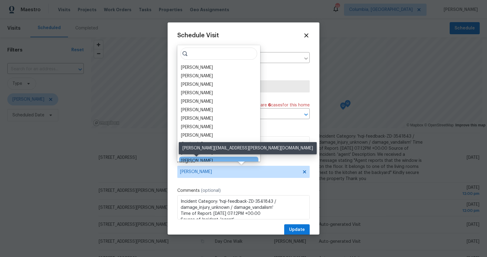
click at [201, 159] on div "[PERSON_NAME]" at bounding box center [197, 161] width 32 height 6
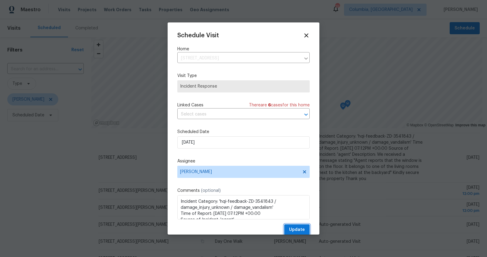
click at [289, 229] on span "Update" at bounding box center [297, 230] width 16 height 8
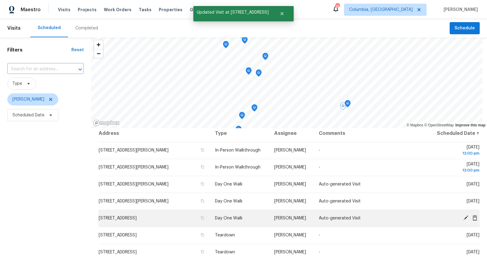
scroll to position [3, 0]
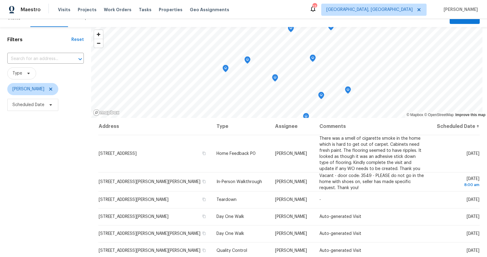
scroll to position [11, 0]
